Goal: Transaction & Acquisition: Purchase product/service

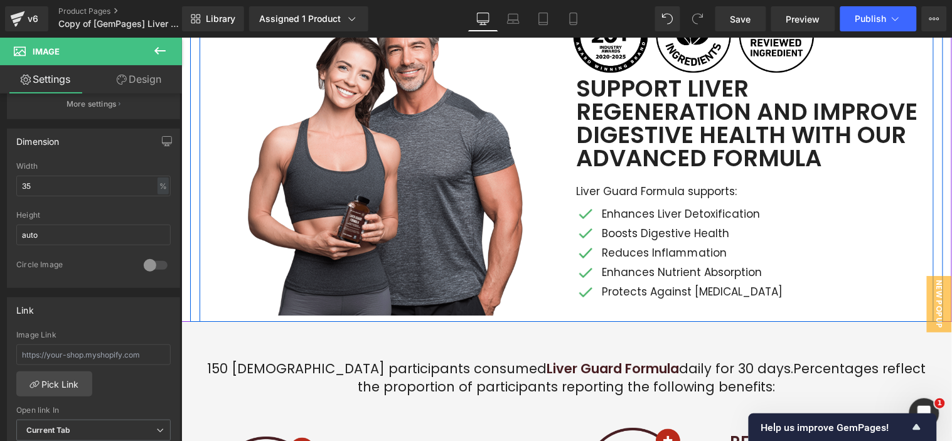
scroll to position [906, 0]
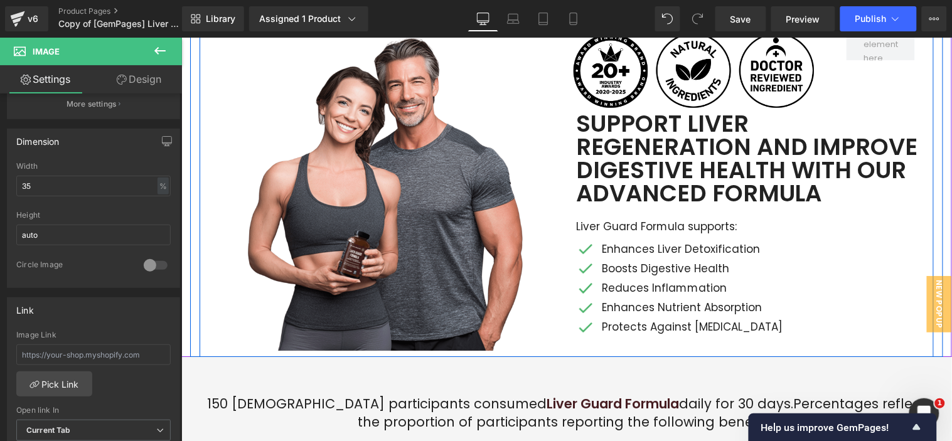
click at [643, 249] on p "Enhances Liver Detoxification" at bounding box center [757, 249] width 313 height 18
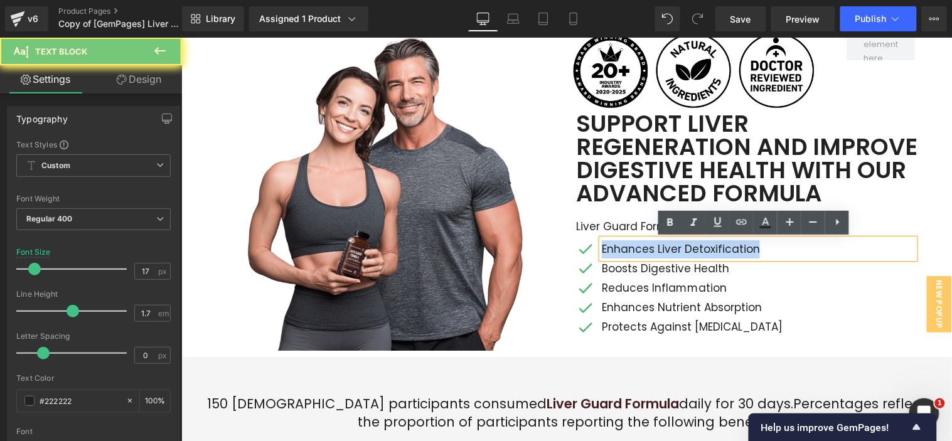
click at [643, 249] on p "Enhances Liver Detoxification" at bounding box center [757, 249] width 313 height 18
click at [717, 302] on span at bounding box center [723, 306] width 13 height 15
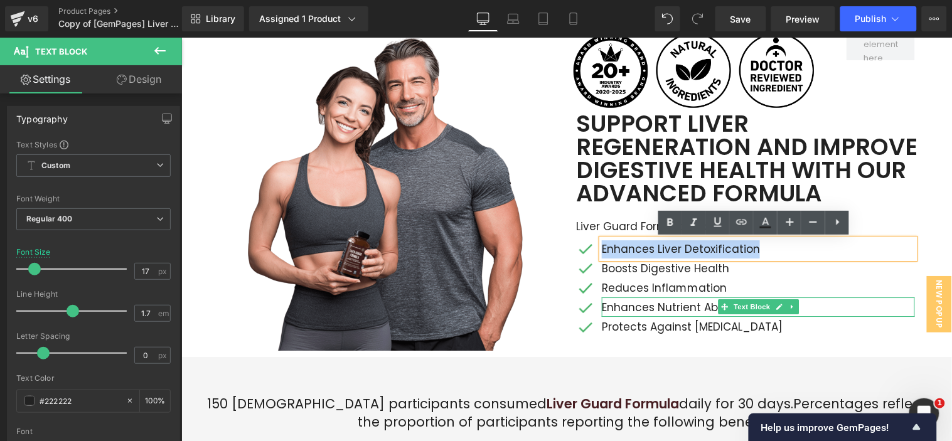
click at [652, 283] on p "Reduces Inflammation" at bounding box center [757, 288] width 313 height 18
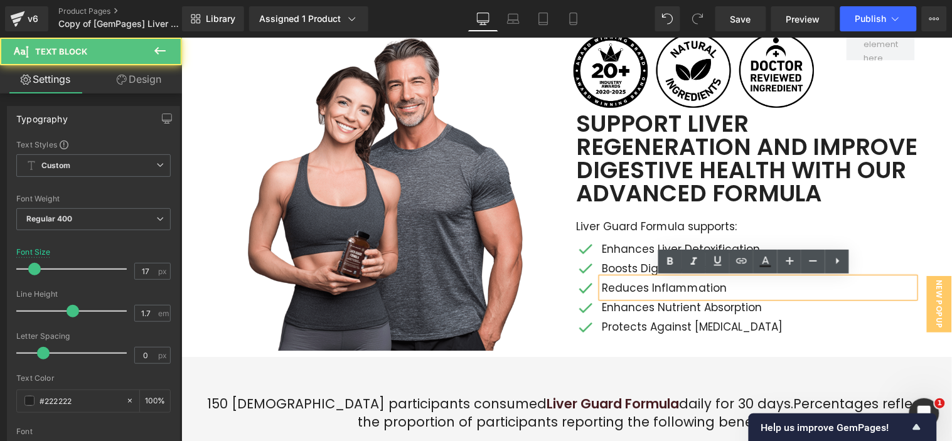
click at [639, 283] on p "Reduces Inflammation" at bounding box center [757, 288] width 313 height 18
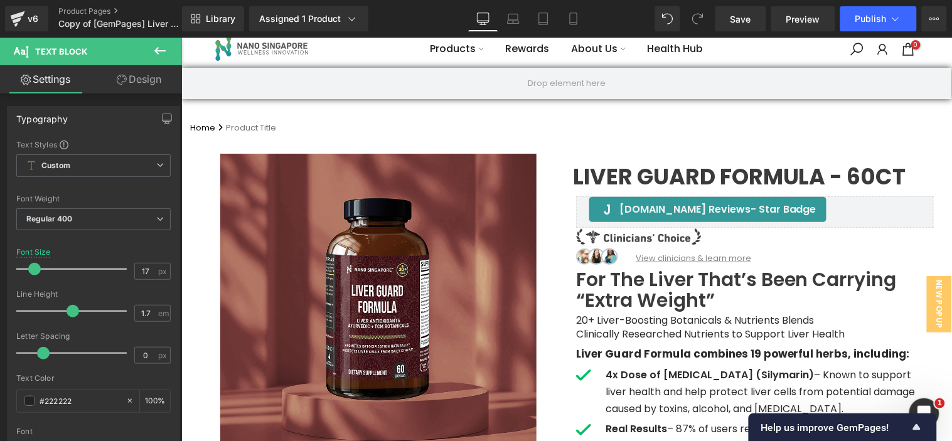
scroll to position [0, 0]
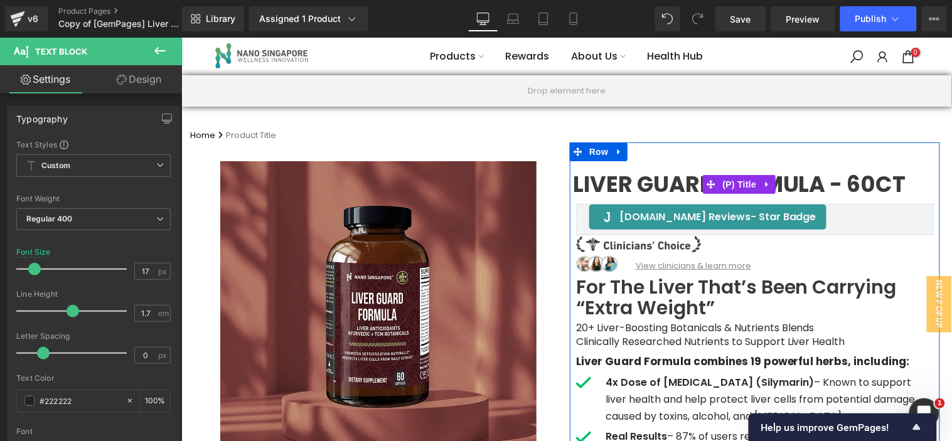
click at [592, 188] on span "Liver Guard Formula - 60ct" at bounding box center [738, 185] width 333 height 14
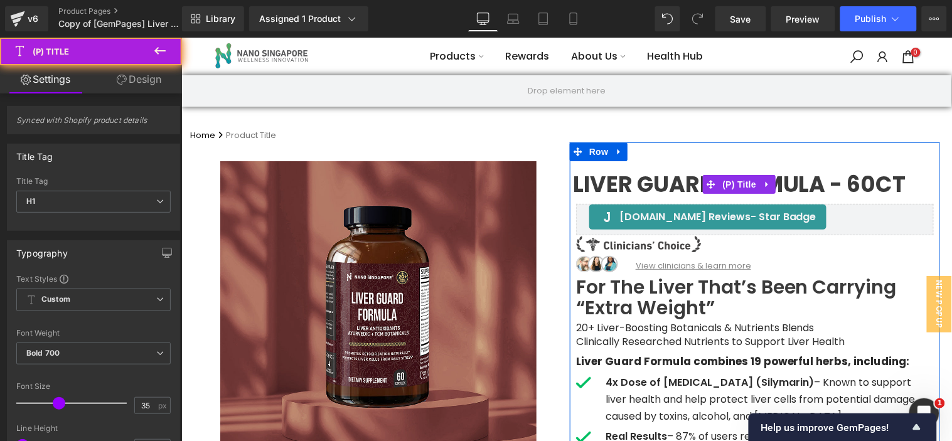
click at [592, 188] on span "Liver Guard Formula - 60ct" at bounding box center [738, 185] width 333 height 14
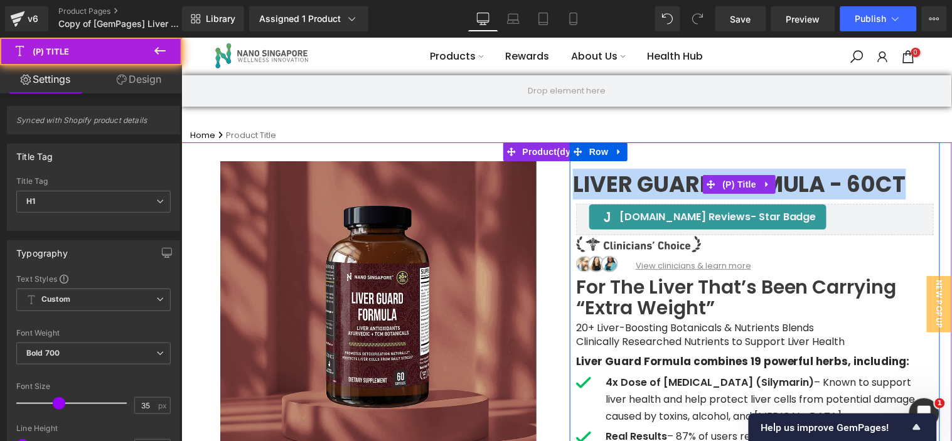
click at [592, 188] on span "Liver Guard Formula - 60ct" at bounding box center [738, 185] width 333 height 14
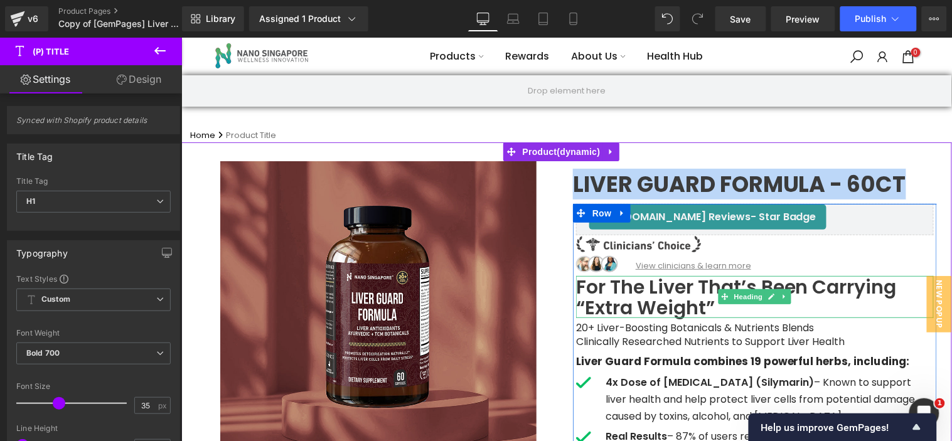
click at [624, 291] on h1 "For the liver that’s been carrying “extra weight”" at bounding box center [754, 296] width 358 height 41
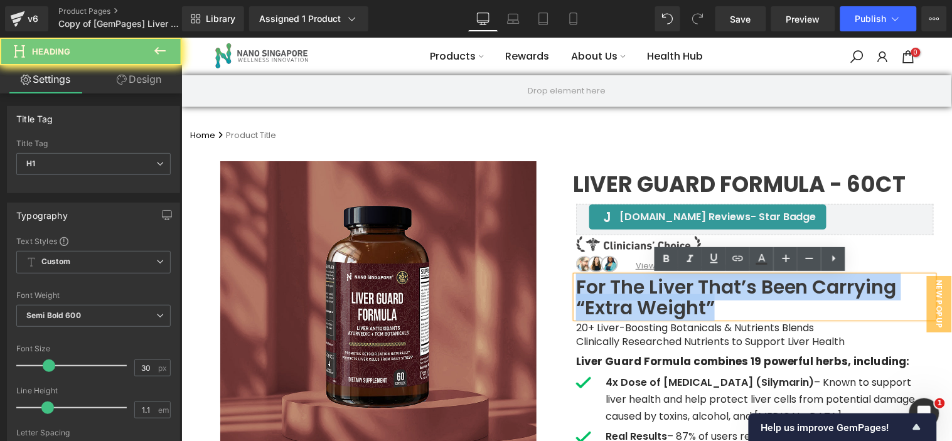
click at [624, 291] on h1 "For the liver that’s been carrying “extra weight”" at bounding box center [754, 296] width 358 height 41
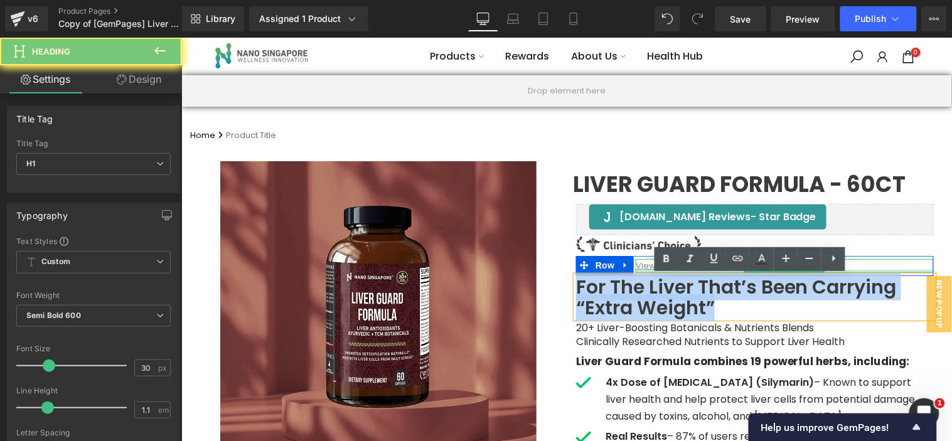
click at [642, 265] on u "View clinicians & learn more" at bounding box center [692, 265] width 115 height 12
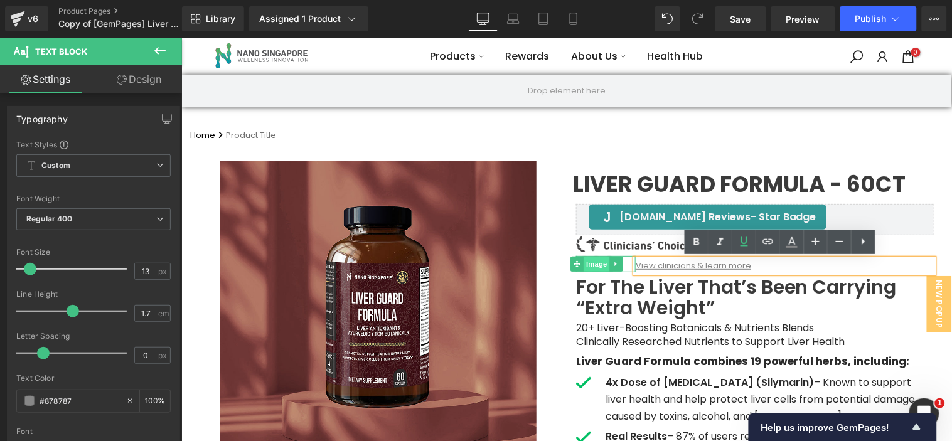
click at [597, 260] on span "Image" at bounding box center [596, 263] width 26 height 15
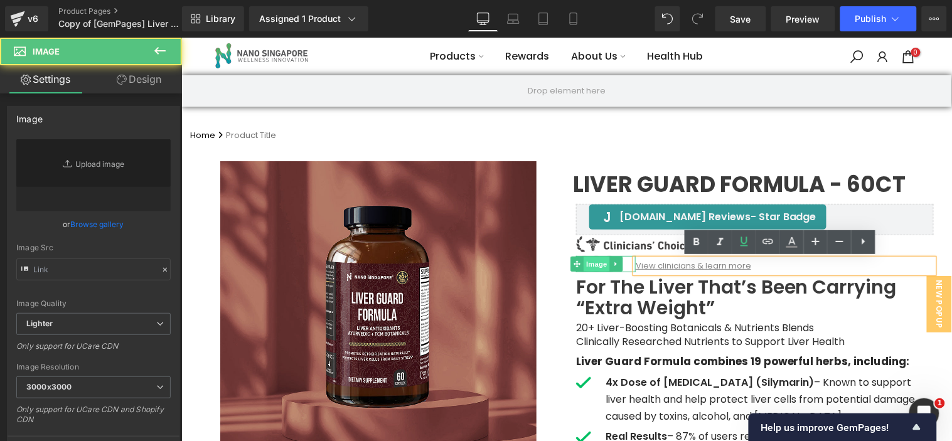
type input "[URL][DOMAIN_NAME]"
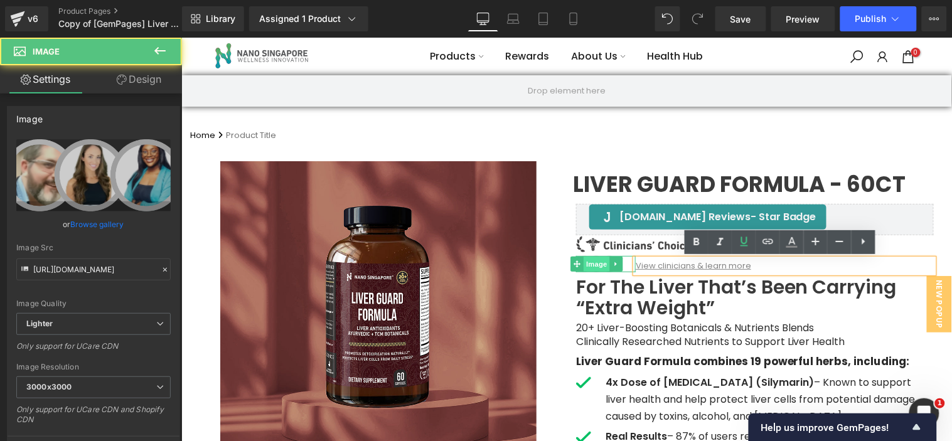
click at [597, 260] on span "Image" at bounding box center [596, 263] width 26 height 15
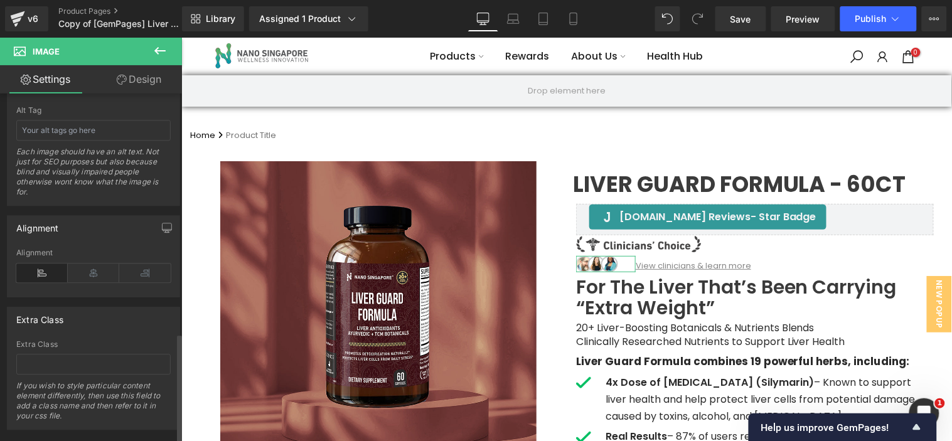
scroll to position [767, 0]
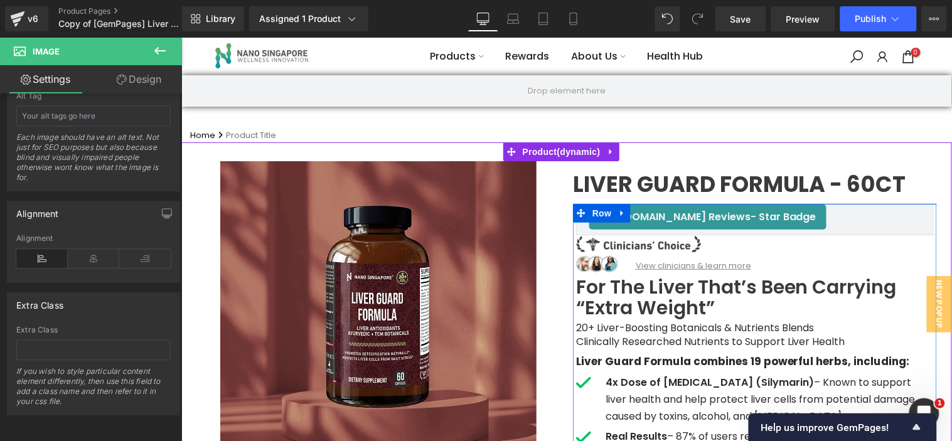
click at [624, 309] on h1 "For the liver that’s been carrying “extra weight”" at bounding box center [754, 296] width 358 height 41
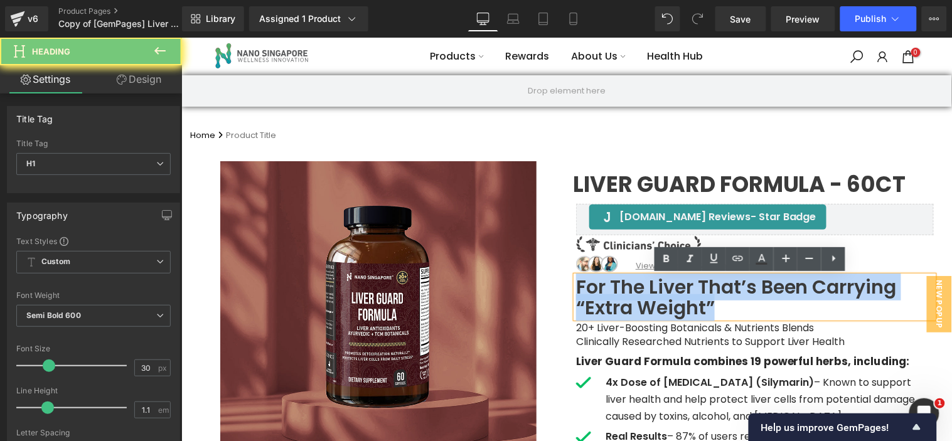
click at [624, 309] on h1 "For the liver that’s been carrying “extra weight”" at bounding box center [754, 296] width 358 height 41
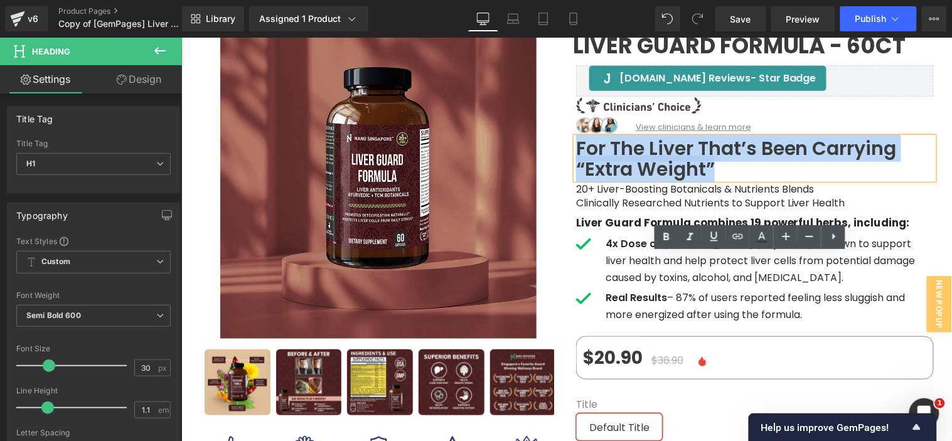
scroll to position [139, 0]
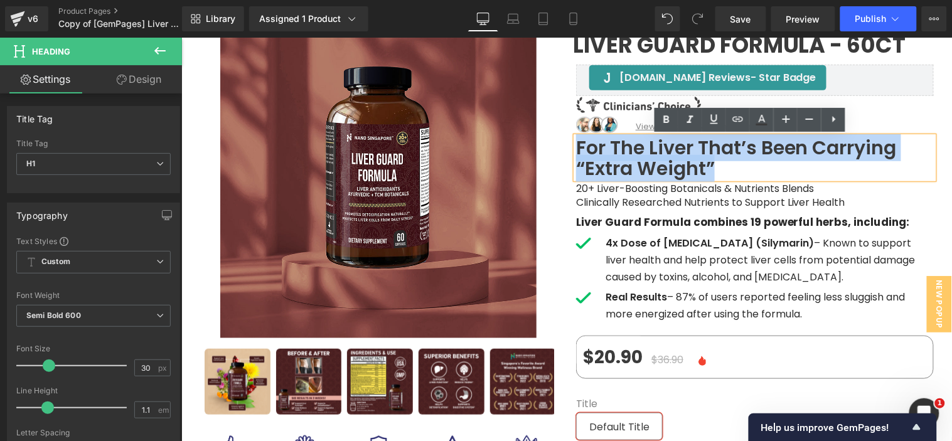
click at [633, 259] on p "4x Dose of [MEDICAL_DATA] (Silymarin) – Known to support liver health and help …" at bounding box center [769, 259] width 328 height 51
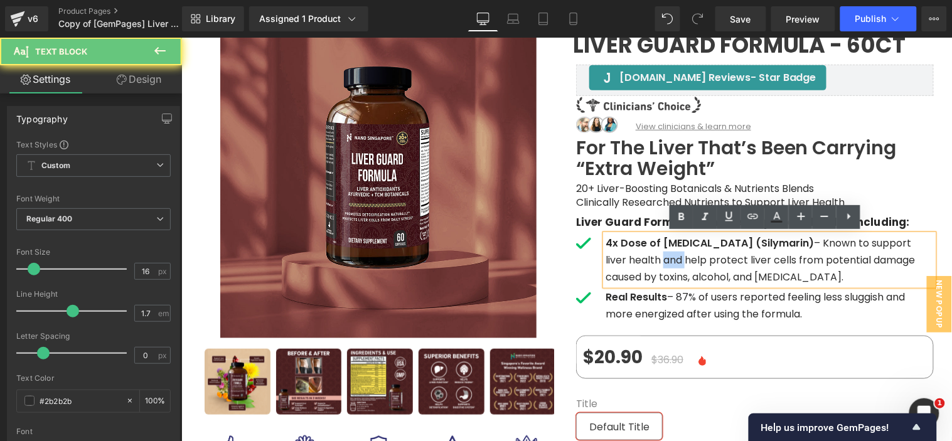
click at [633, 259] on p "4x Dose of [MEDICAL_DATA] (Silymarin) – Known to support liver health and help …" at bounding box center [769, 259] width 328 height 51
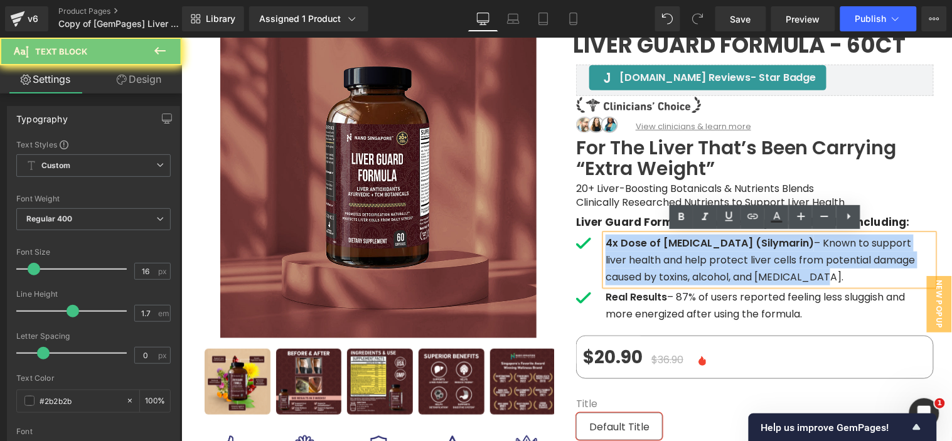
click at [633, 259] on p "4x Dose of [MEDICAL_DATA] (Silymarin) – Known to support liver health and help …" at bounding box center [769, 259] width 328 height 51
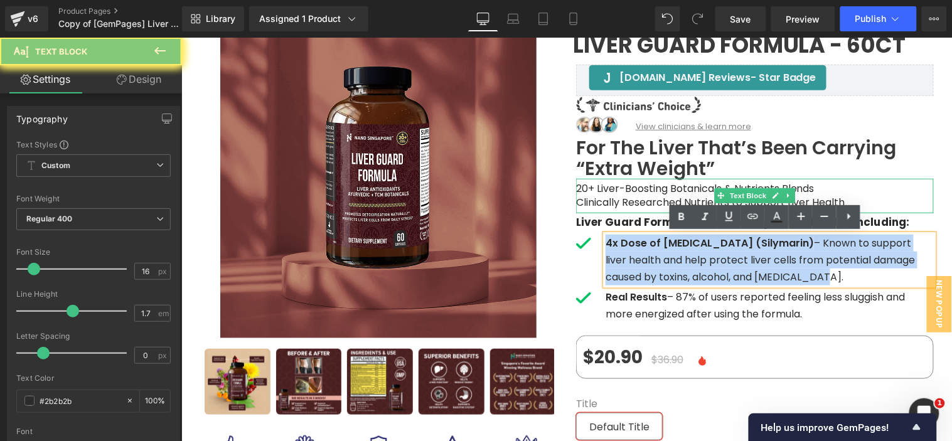
click at [623, 198] on span "Clinically Researched Nutrients to Support Liver Health" at bounding box center [709, 202] width 269 height 14
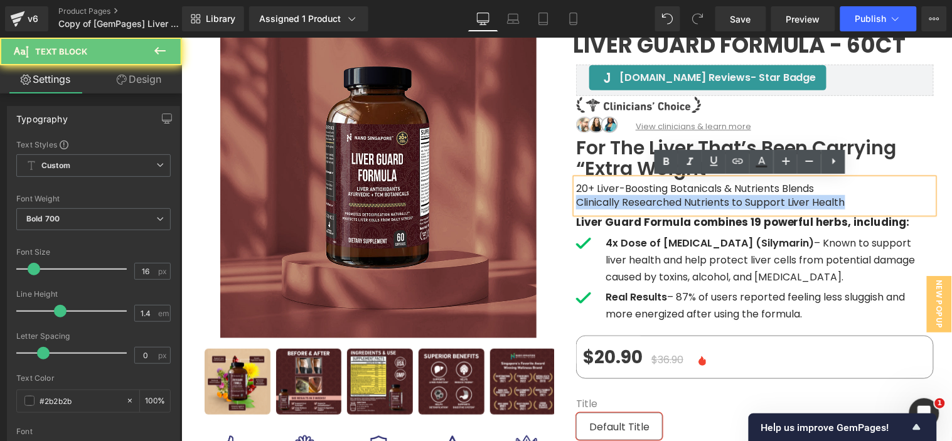
click at [623, 198] on span "Clinically Researched Nutrients to Support Liver Health" at bounding box center [709, 202] width 269 height 14
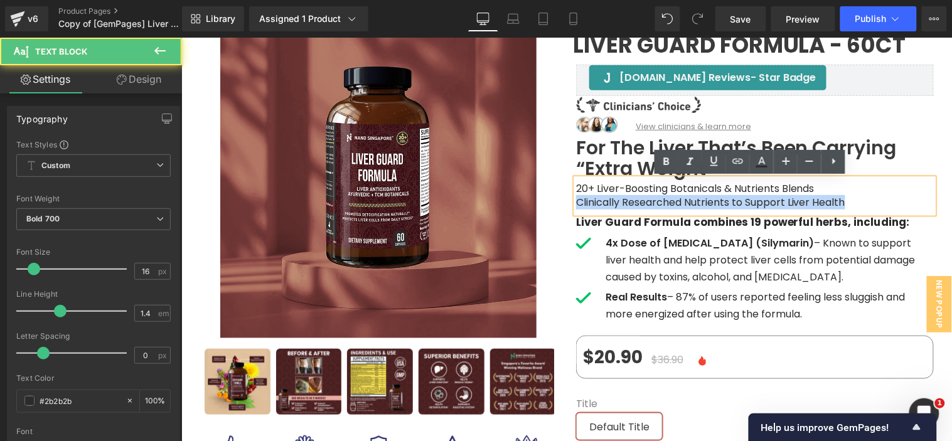
click at [623, 198] on span "Clinically Researched Nutrients to Support Liver Health" at bounding box center [709, 202] width 269 height 14
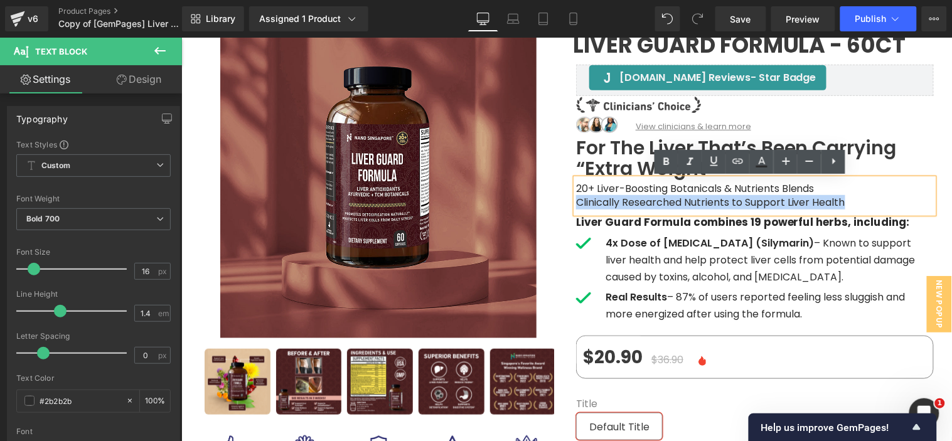
click at [181, 37] on div at bounding box center [181, 37] width 0 height 0
click at [635, 232] on div "Liver Guard Formula combines 19 powerful herbs, including:" at bounding box center [754, 223] width 358 height 21
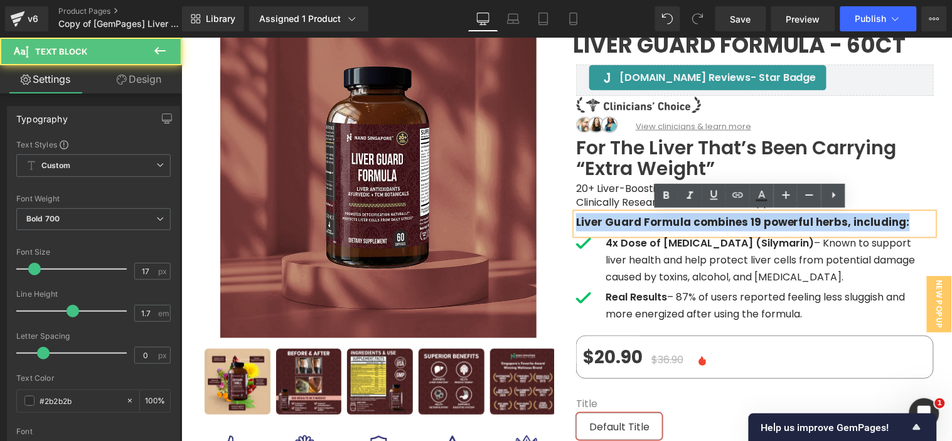
click at [635, 232] on div "Liver Guard Formula combines 19 powerful herbs, including:" at bounding box center [754, 223] width 358 height 21
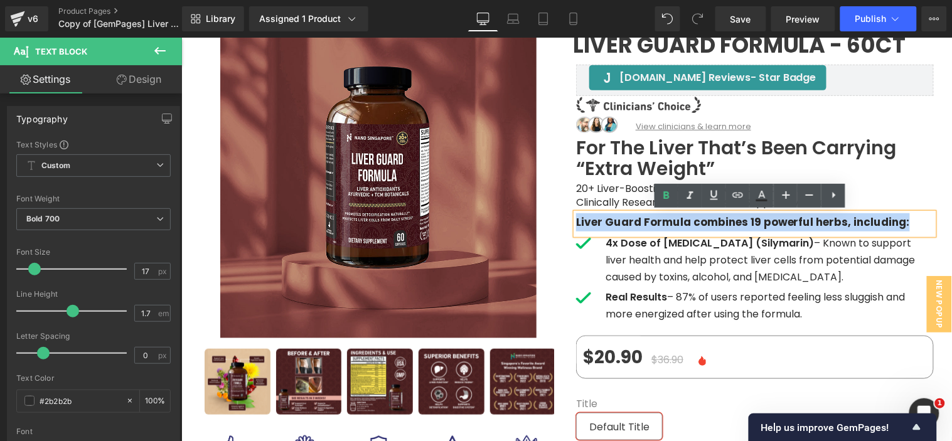
click at [637, 242] on strong "4x Dose of [MEDICAL_DATA] (Silymarin)" at bounding box center [709, 242] width 208 height 14
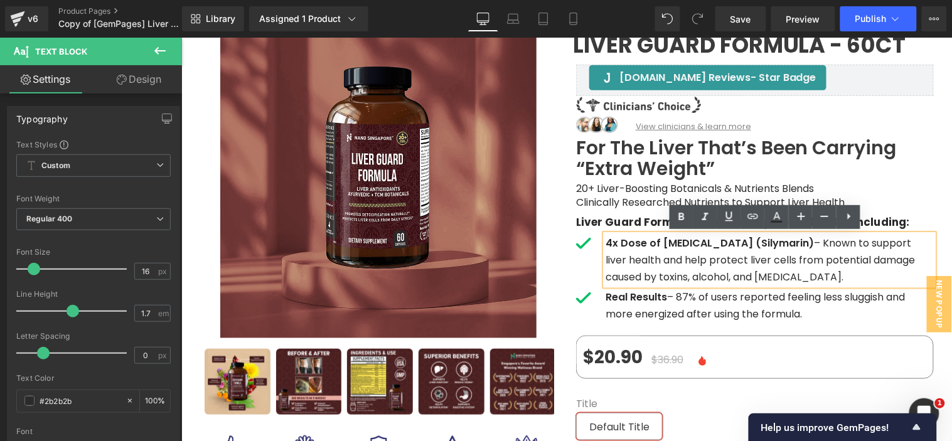
click at [634, 260] on p "4x Dose of [MEDICAL_DATA] (Silymarin) – Known to support liver health and help …" at bounding box center [769, 259] width 328 height 51
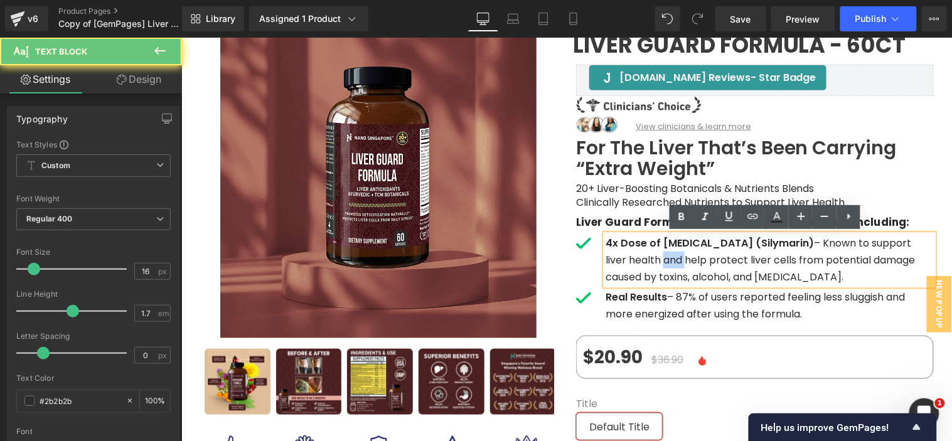
click at [634, 260] on p "4x Dose of [MEDICAL_DATA] (Silymarin) – Known to support liver health and help …" at bounding box center [769, 259] width 328 height 51
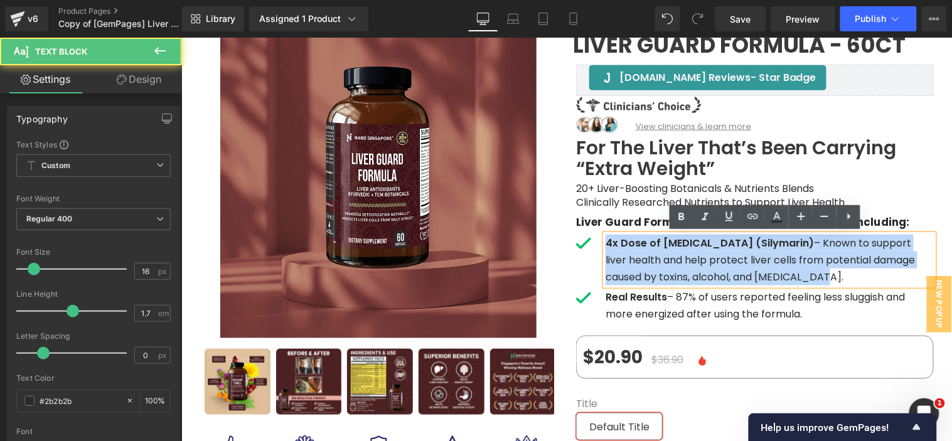
click at [634, 260] on p "4x Dose of [MEDICAL_DATA] (Silymarin) – Known to support liver health and help …" at bounding box center [769, 259] width 328 height 51
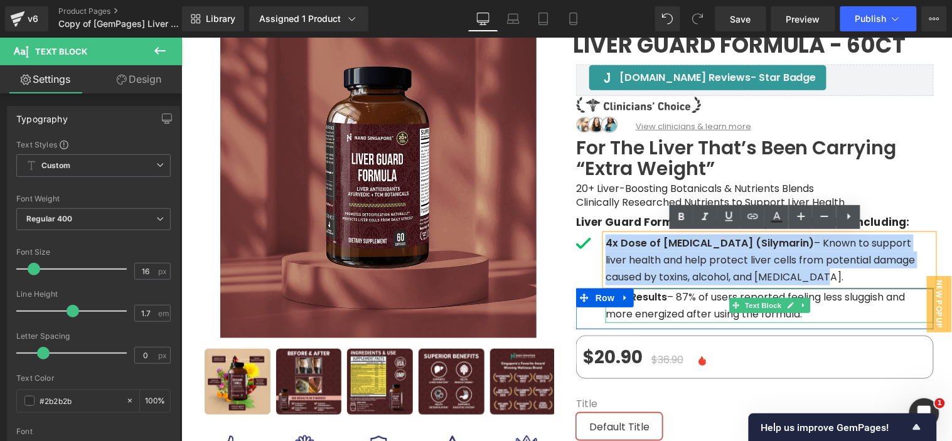
click at [630, 295] on strong "Real Results" at bounding box center [635, 296] width 61 height 14
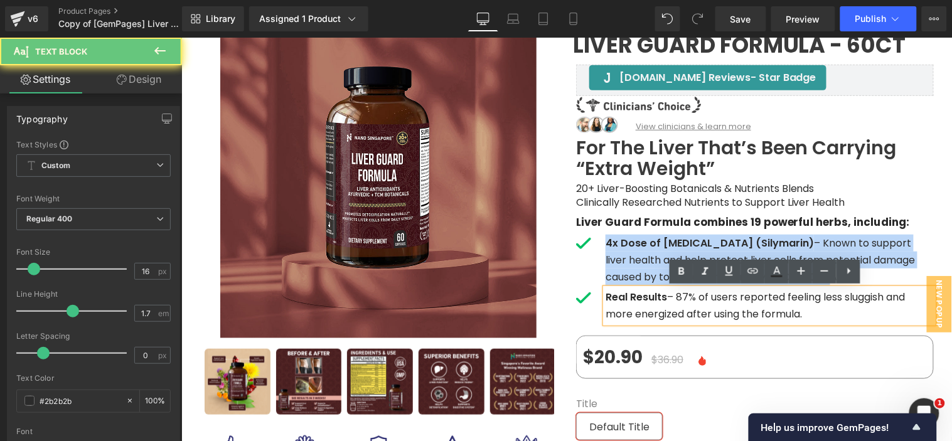
click at [630, 295] on strong "Real Results" at bounding box center [635, 296] width 61 height 14
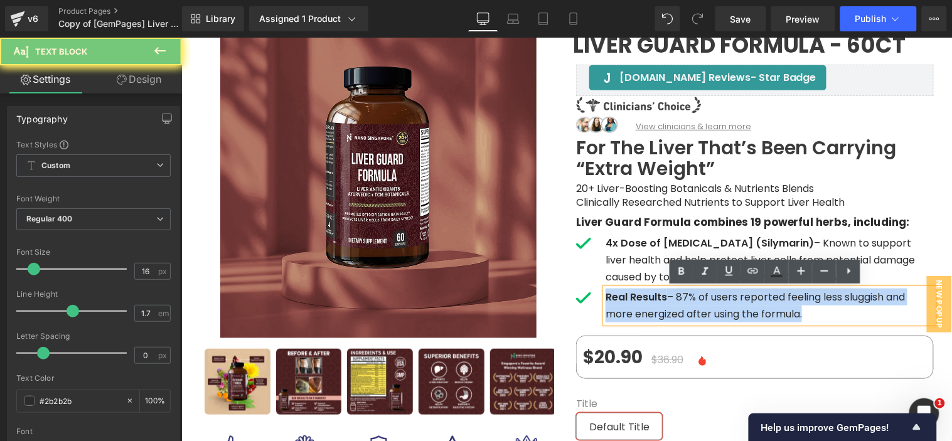
click at [630, 295] on strong "Real Results" at bounding box center [635, 296] width 61 height 14
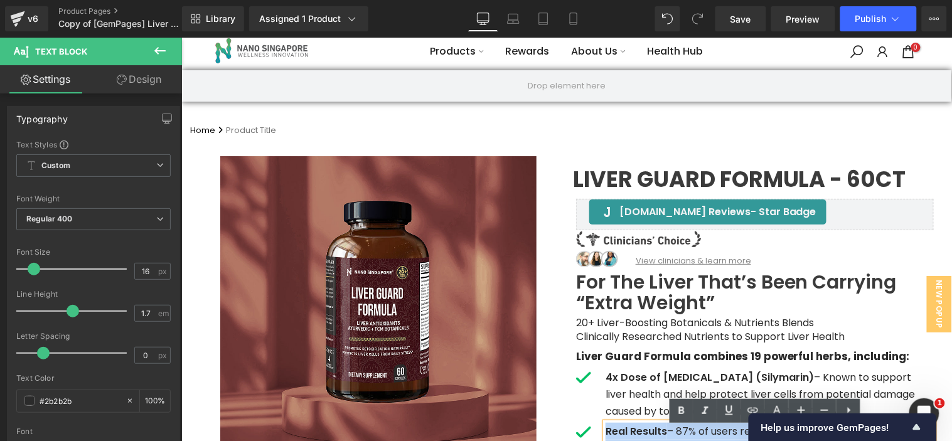
scroll to position [0, 0]
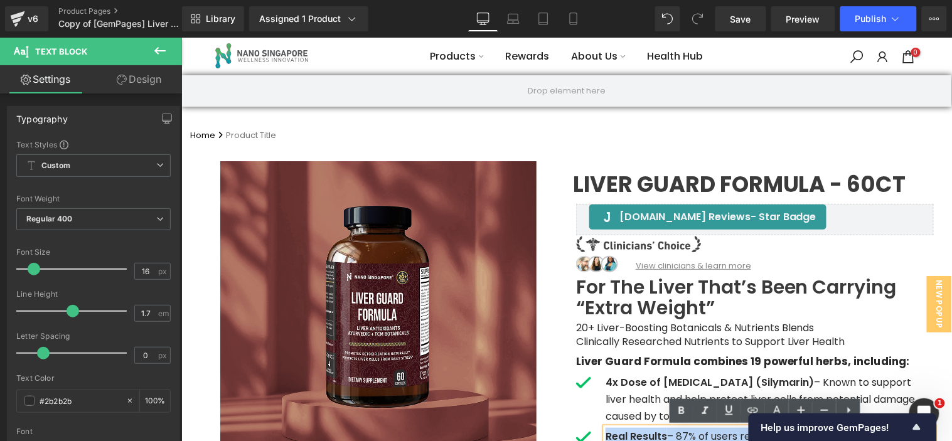
click at [599, 180] on span "Liver Guard Formula - 60ct" at bounding box center [738, 185] width 333 height 14
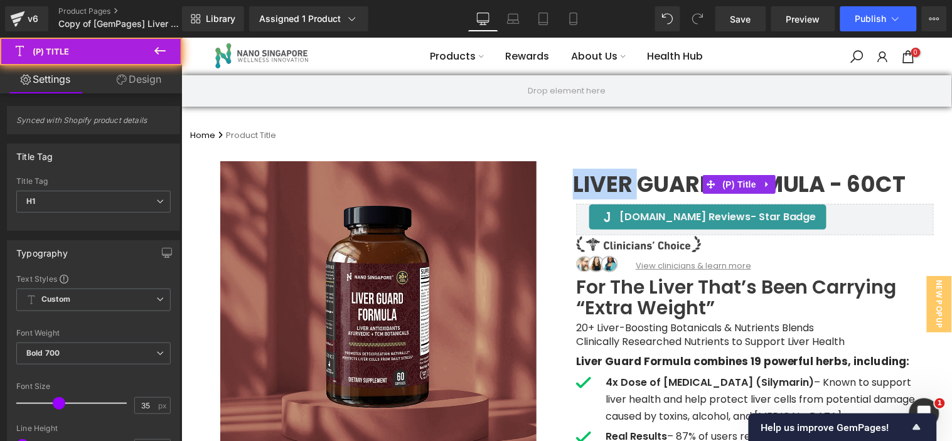
click at [599, 180] on span "Liver Guard Formula - 60ct" at bounding box center [738, 185] width 333 height 14
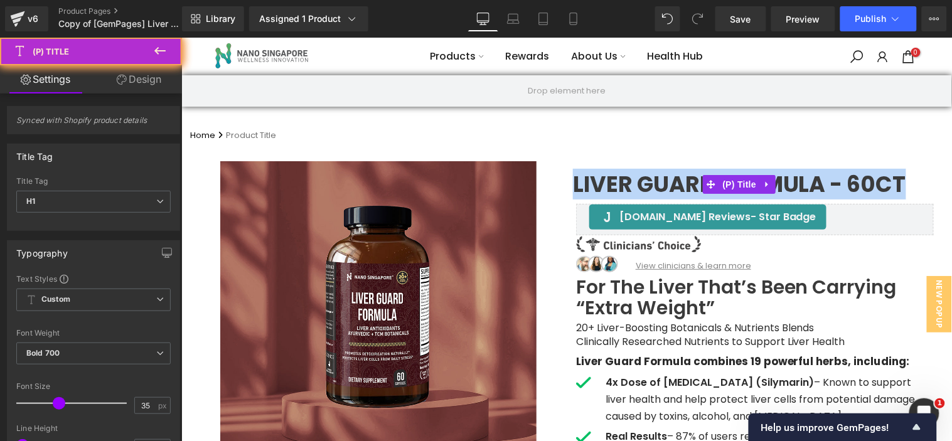
click at [599, 180] on span "Liver Guard Formula - 60ct" at bounding box center [738, 185] width 333 height 14
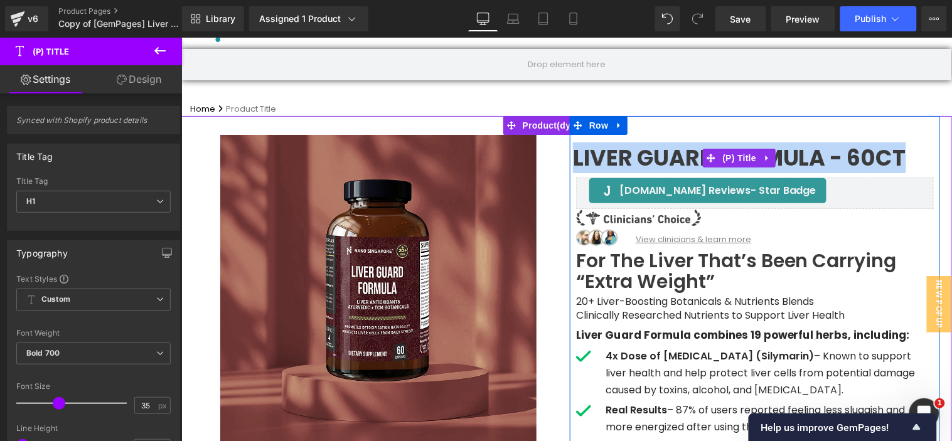
scroll to position [139, 0]
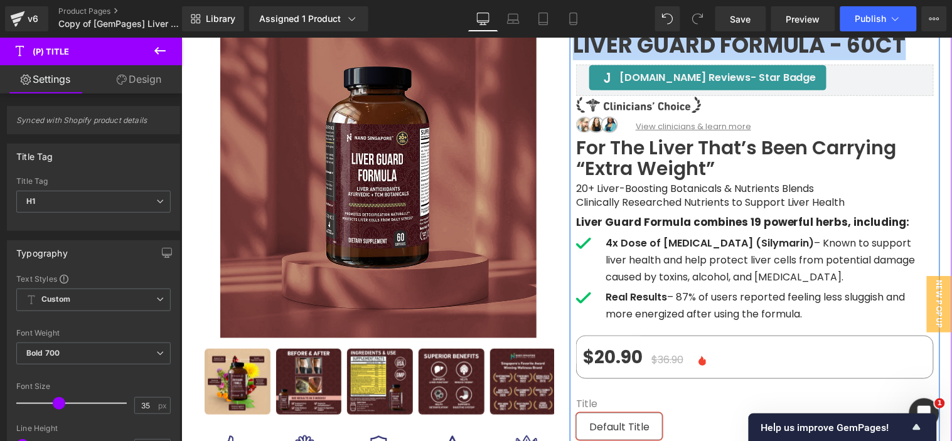
click at [647, 196] on span "Clinically Researched Nutrients to Support Liver Health" at bounding box center [709, 202] width 269 height 14
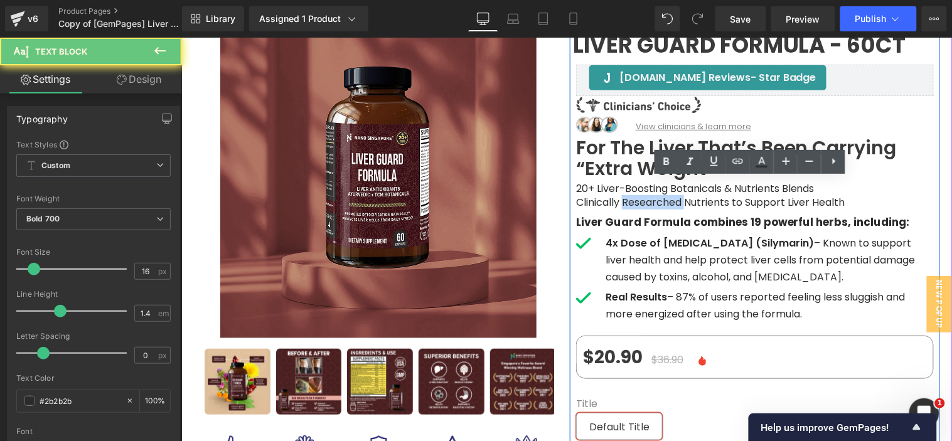
click at [647, 196] on span "Clinically Researched Nutrients to Support Liver Health" at bounding box center [709, 202] width 269 height 14
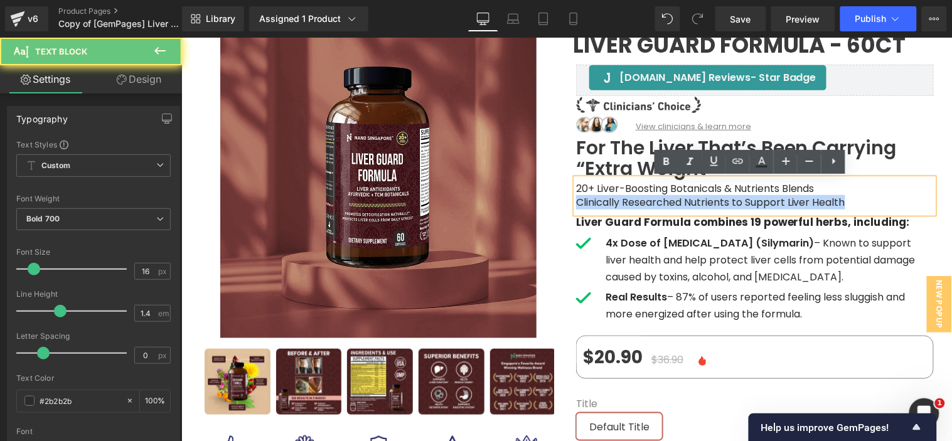
click at [647, 196] on span "Clinically Researched Nutrients to Support Liver Health" at bounding box center [709, 202] width 269 height 14
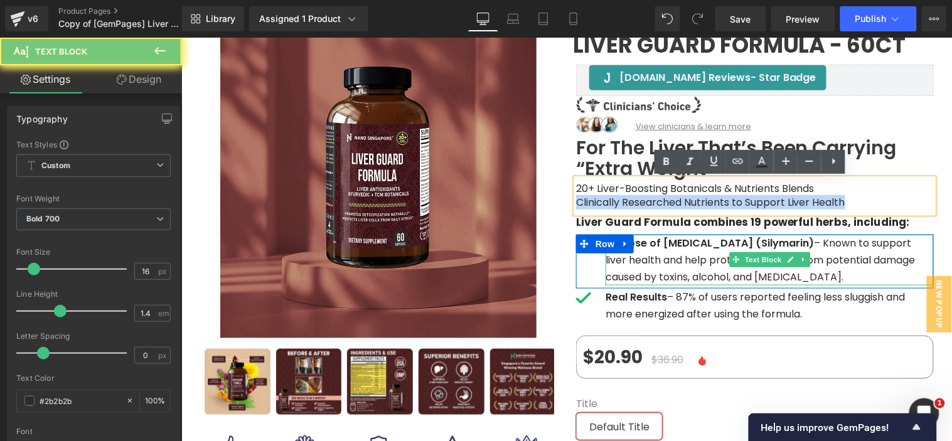
click at [655, 259] on p "4x Dose of [MEDICAL_DATA] (Silymarin) – Known to support liver health and help …" at bounding box center [769, 259] width 328 height 51
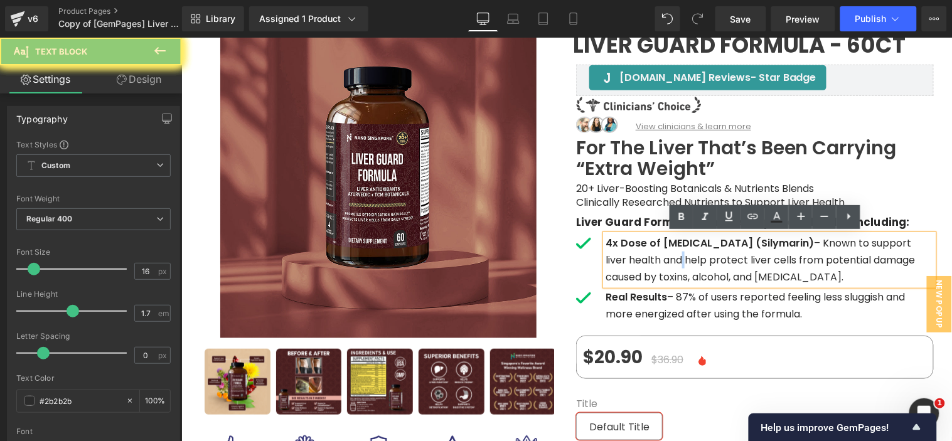
click at [655, 259] on p "4x Dose of [MEDICAL_DATA] (Silymarin) – Known to support liver health and help …" at bounding box center [769, 259] width 328 height 51
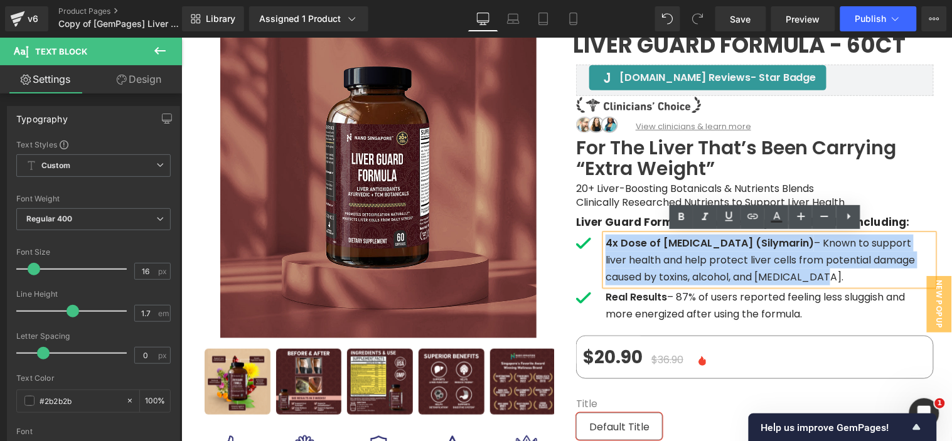
click at [655, 259] on p "4x Dose of [MEDICAL_DATA] (Silymarin) – Known to support liver health and help …" at bounding box center [769, 259] width 328 height 51
click at [673, 301] on p "Real Results – 87% of users reported feeling less sluggish and more energized a…" at bounding box center [769, 305] width 328 height 34
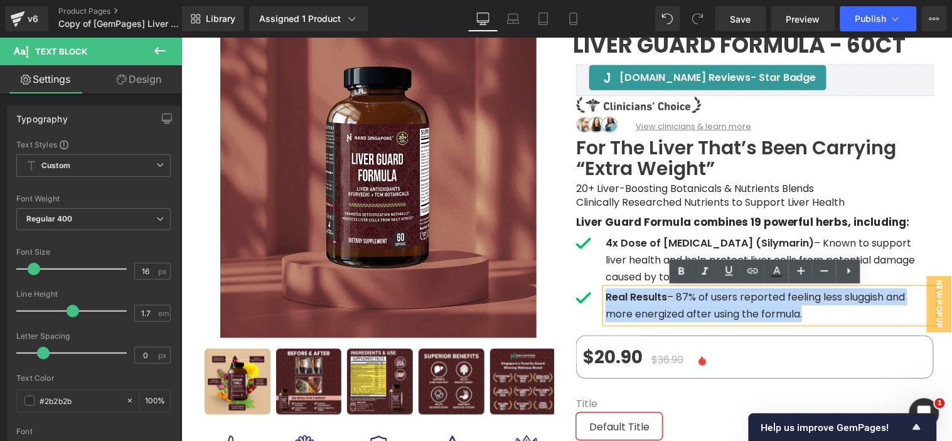
click at [673, 301] on p "Real Results – 87% of users reported feeling less sluggish and more energized a…" at bounding box center [769, 305] width 328 height 34
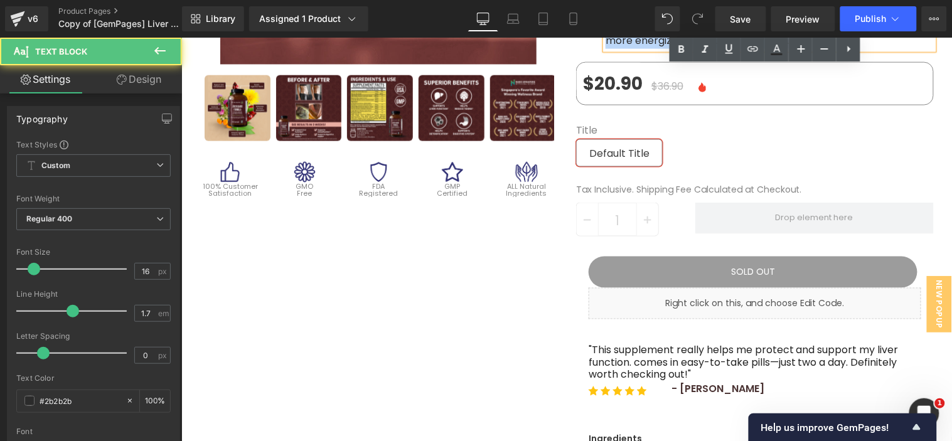
scroll to position [418, 0]
